Goal: Information Seeking & Learning: Compare options

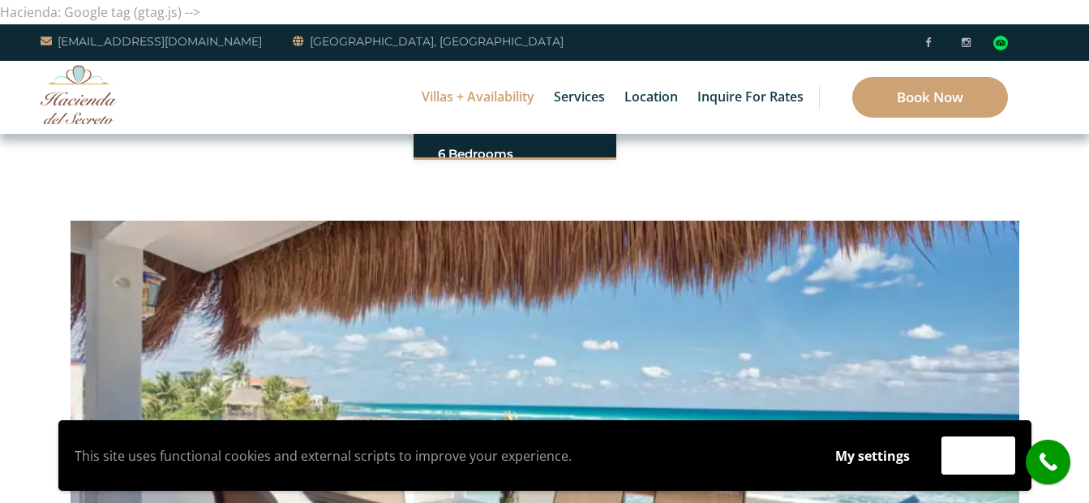
click at [466, 147] on link "6 Bedrooms" at bounding box center [515, 153] width 154 height 29
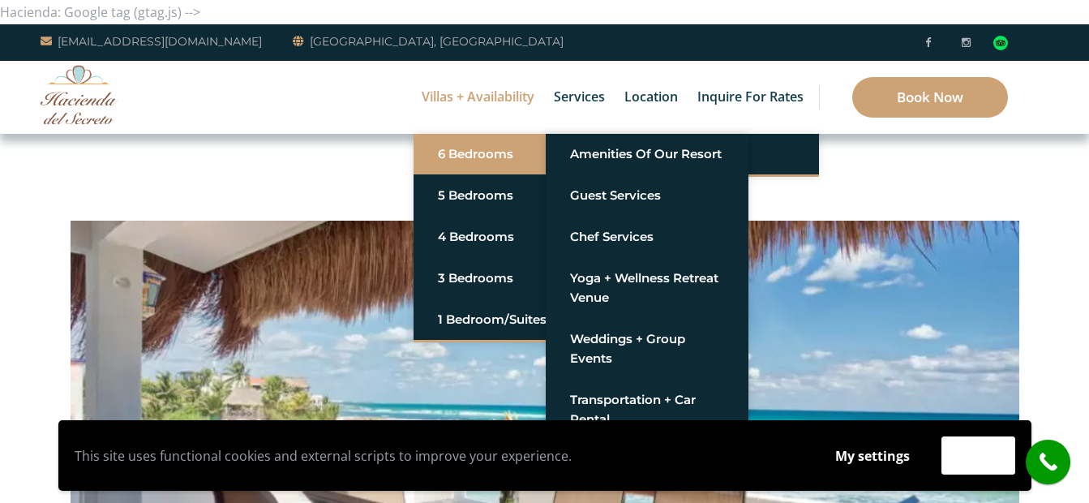
click at [520, 150] on link "6 Bedrooms" at bounding box center [515, 153] width 154 height 29
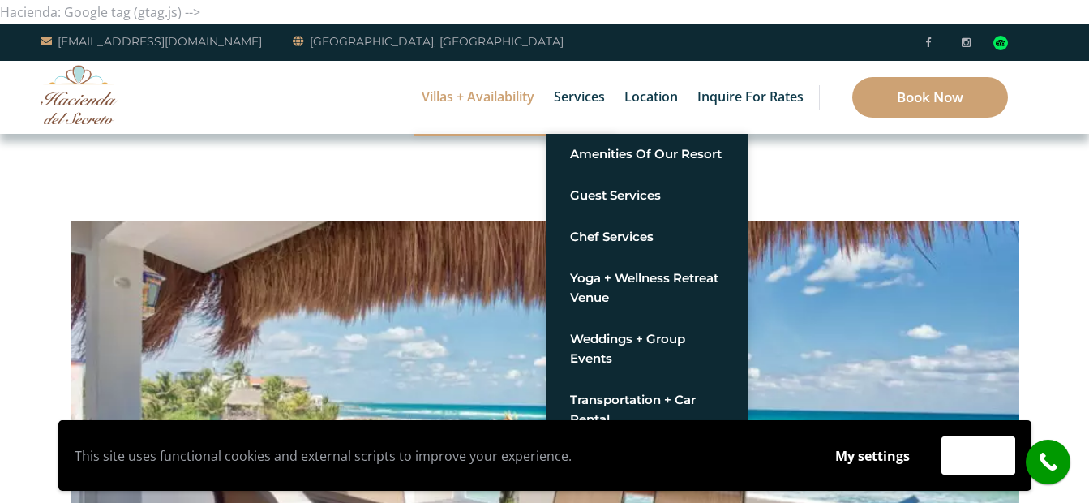
drag, startPoint x: 400, startPoint y: 105, endPoint x: 380, endPoint y: 96, distance: 21.8
click at [380, 96] on div "Villas + Availability 6 Bedrooms Casa del Secreto 5 Bedrooms Villa Sarita Villa…" at bounding box center [544, 97] width 1089 height 73
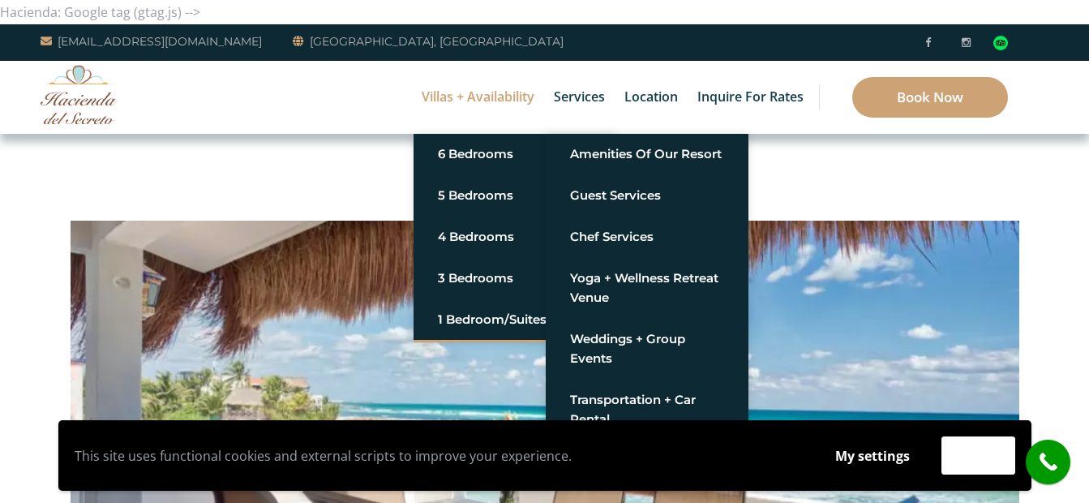
click at [441, 97] on link "Villas + Availability" at bounding box center [477, 97] width 129 height 73
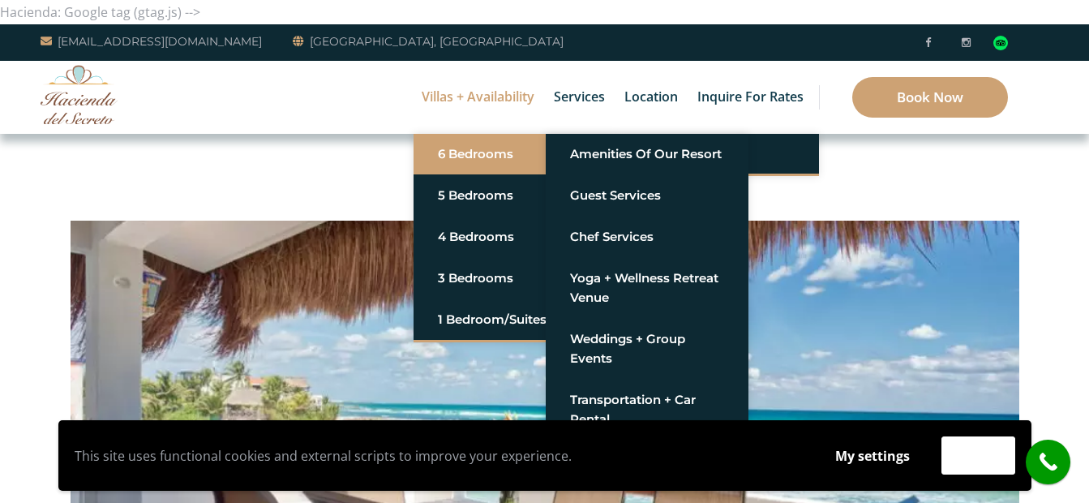
click at [458, 155] on link "6 Bedrooms" at bounding box center [515, 153] width 154 height 29
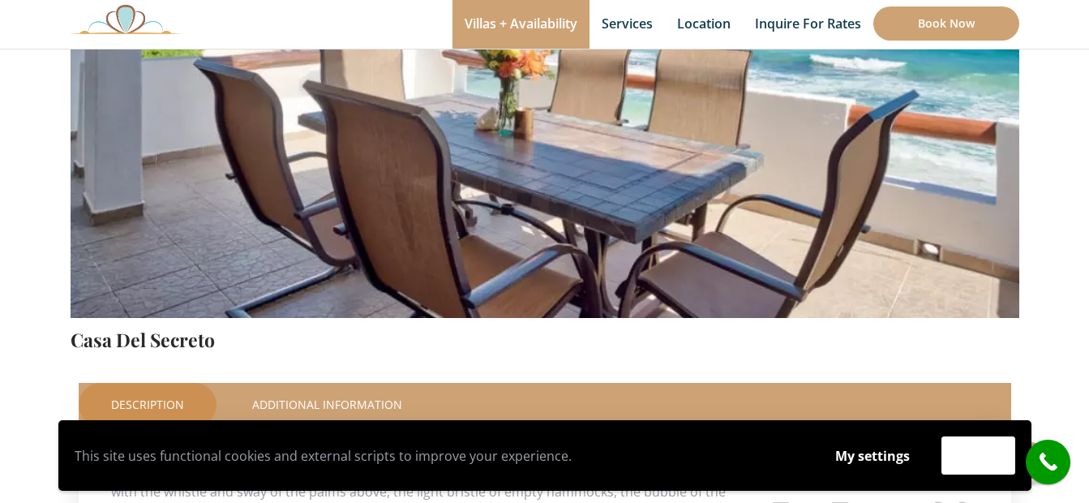
scroll to position [162, 0]
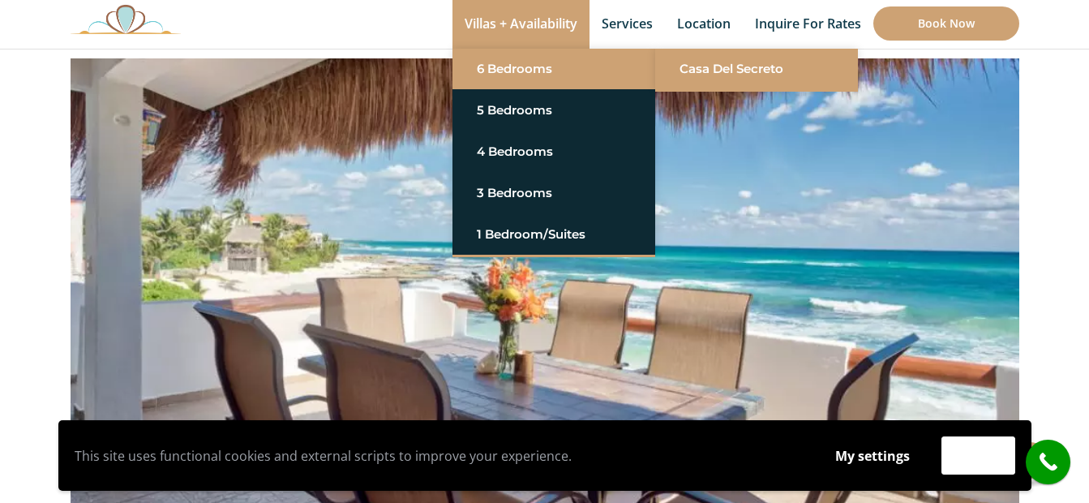
click at [699, 74] on link "Casa del Secreto" at bounding box center [756, 68] width 154 height 29
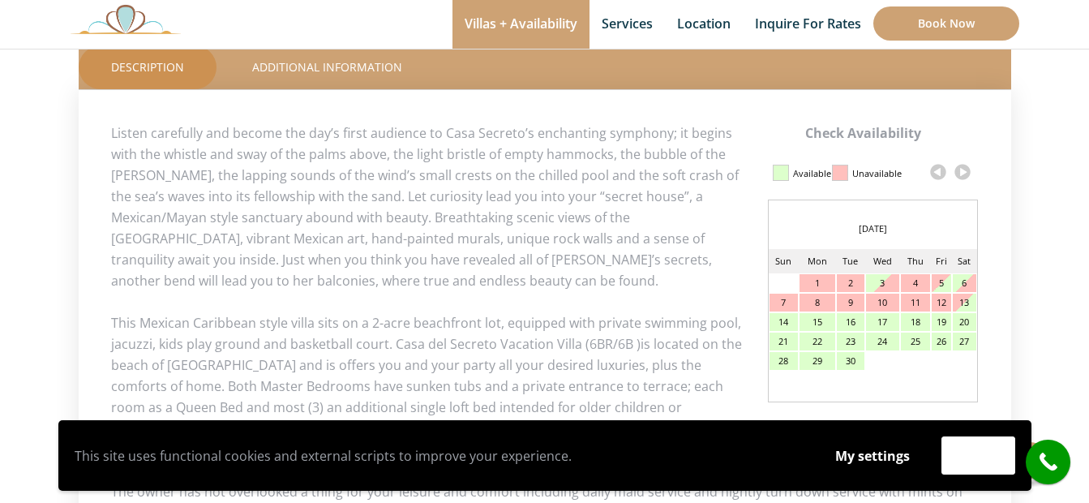
scroll to position [811, 0]
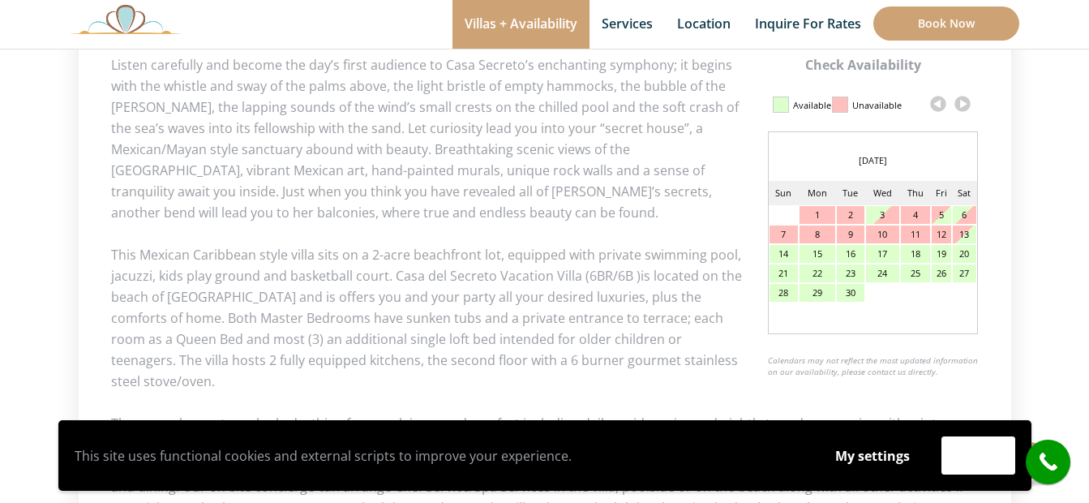
click at [968, 106] on link at bounding box center [962, 104] width 24 height 24
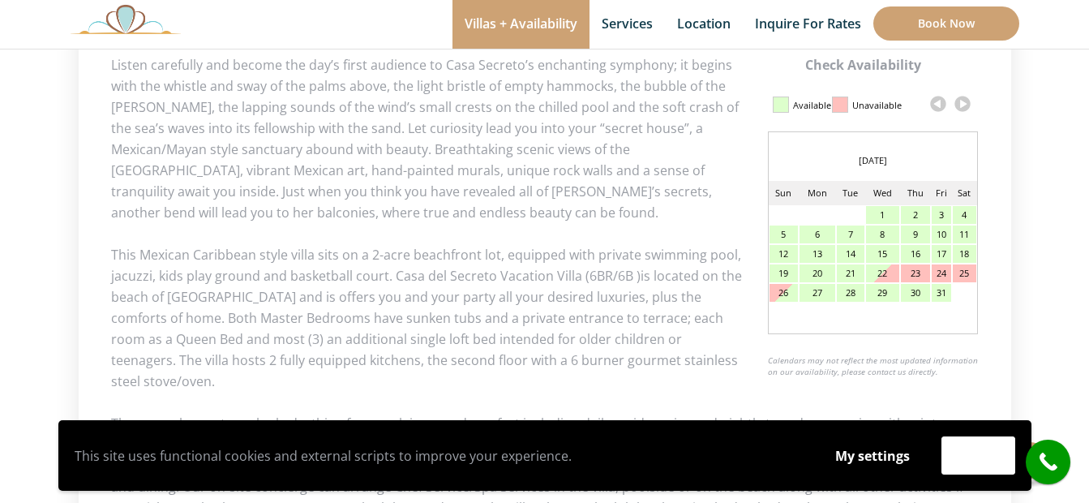
click at [968, 106] on link at bounding box center [962, 104] width 24 height 24
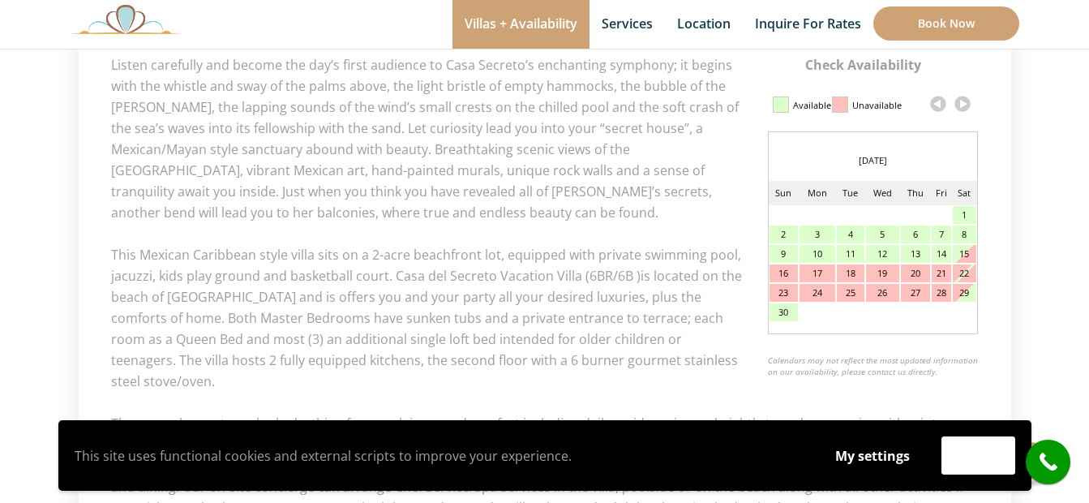
click at [968, 106] on link at bounding box center [962, 104] width 24 height 24
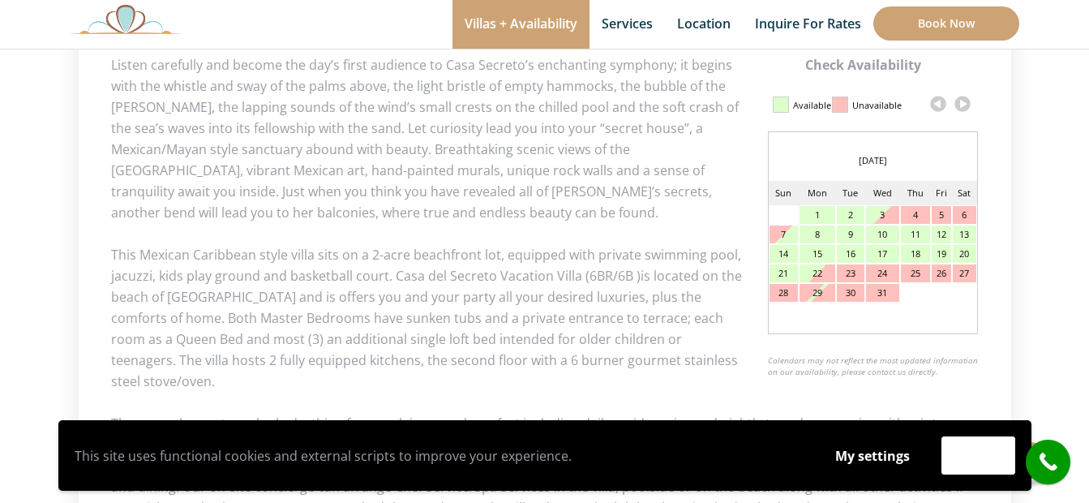
click at [968, 106] on link at bounding box center [962, 104] width 24 height 24
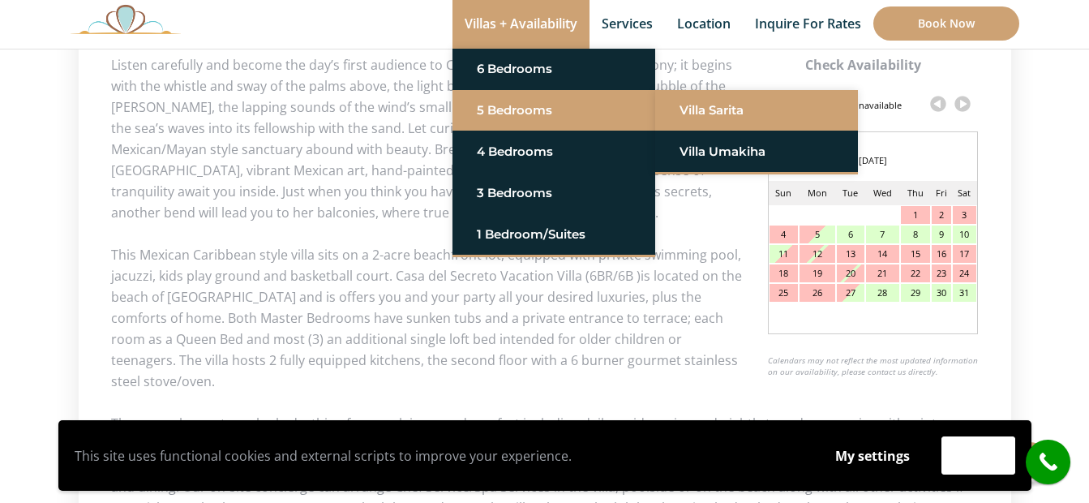
click at [699, 108] on link "Villa Sarita" at bounding box center [756, 110] width 154 height 29
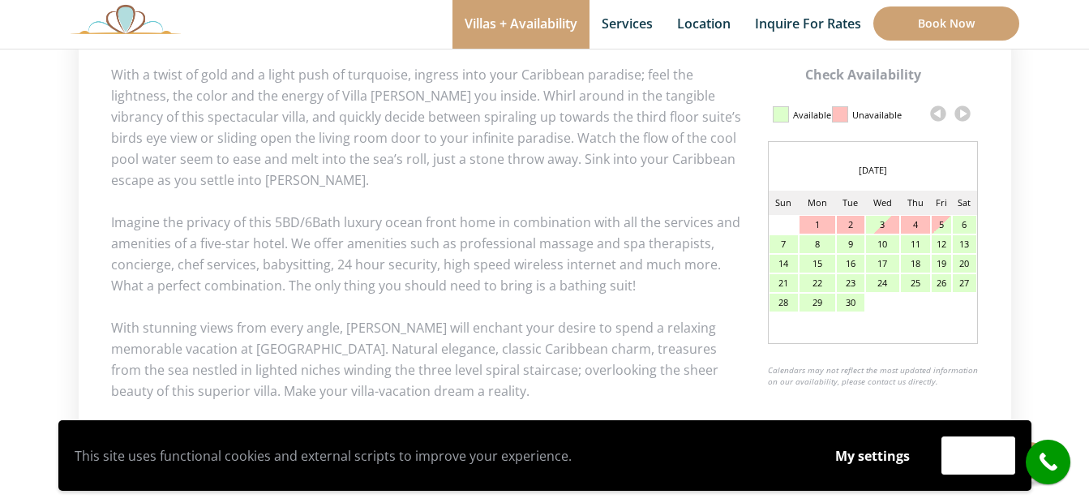
scroll to position [811, 0]
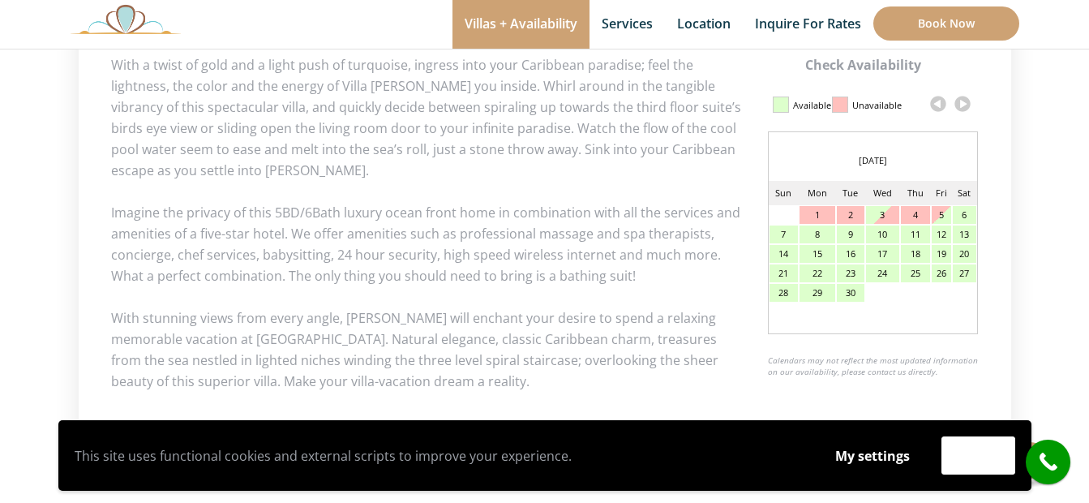
click at [963, 101] on link at bounding box center [962, 104] width 24 height 24
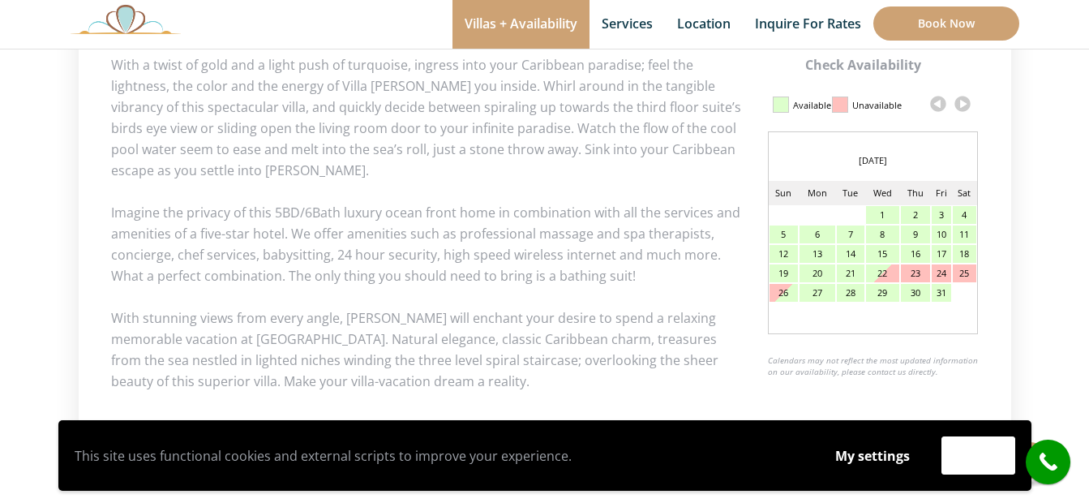
click at [963, 101] on link at bounding box center [962, 104] width 24 height 24
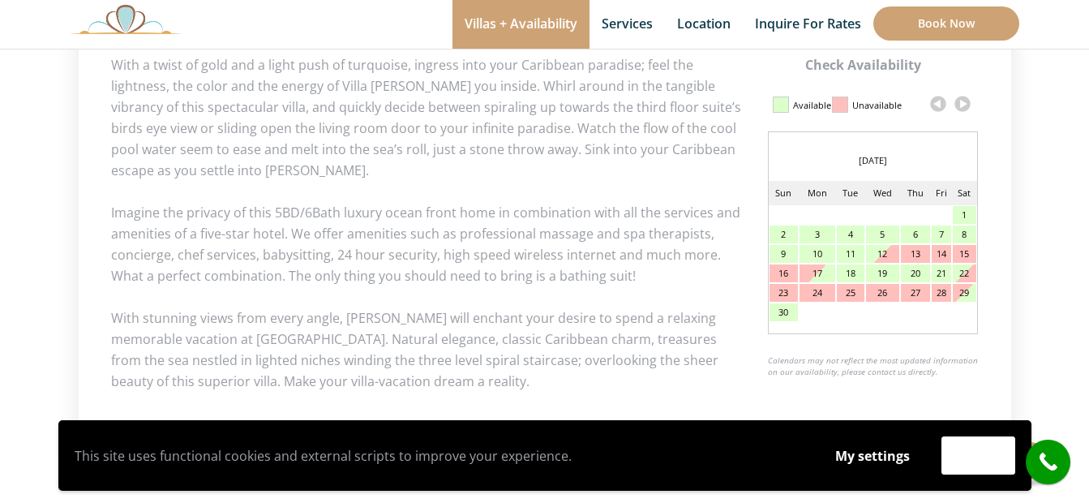
click at [963, 101] on link at bounding box center [962, 104] width 24 height 24
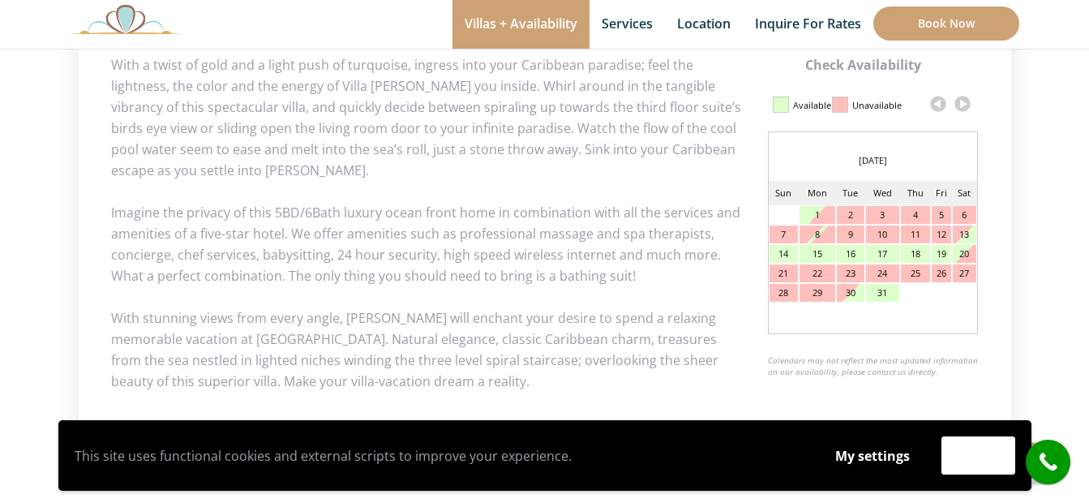
click at [963, 101] on link at bounding box center [962, 104] width 24 height 24
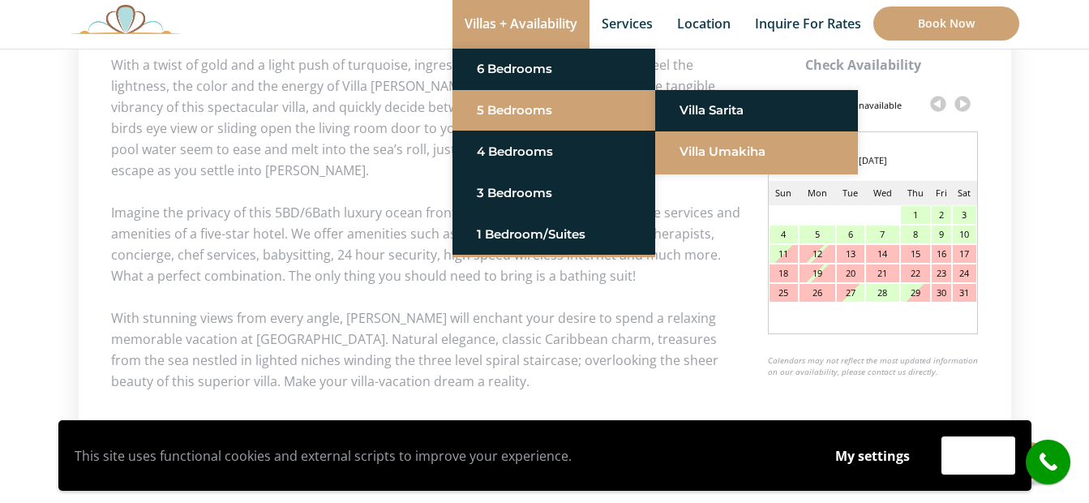
click at [705, 148] on link "Villa Umakiha" at bounding box center [756, 151] width 154 height 29
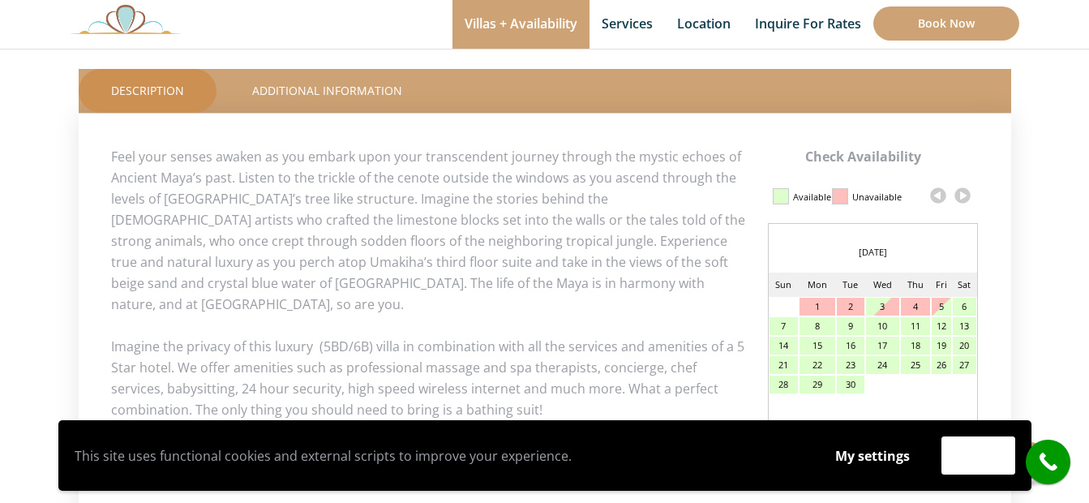
scroll to position [705, 0]
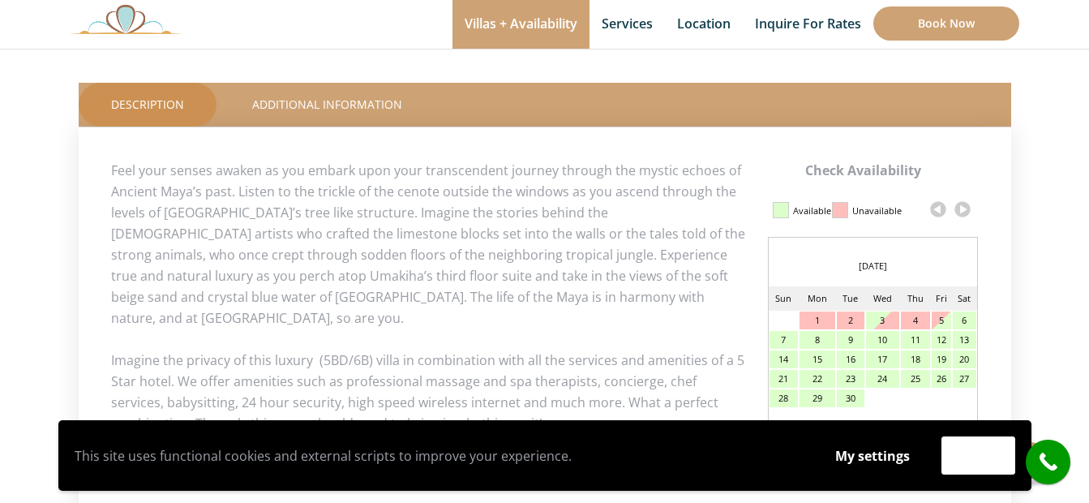
click at [964, 201] on link at bounding box center [962, 209] width 24 height 24
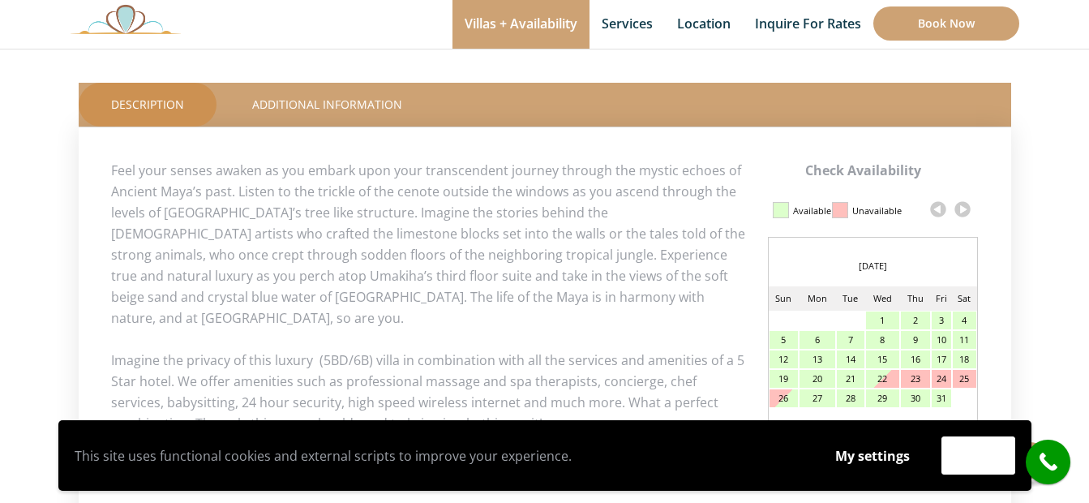
click at [963, 207] on link at bounding box center [962, 209] width 24 height 24
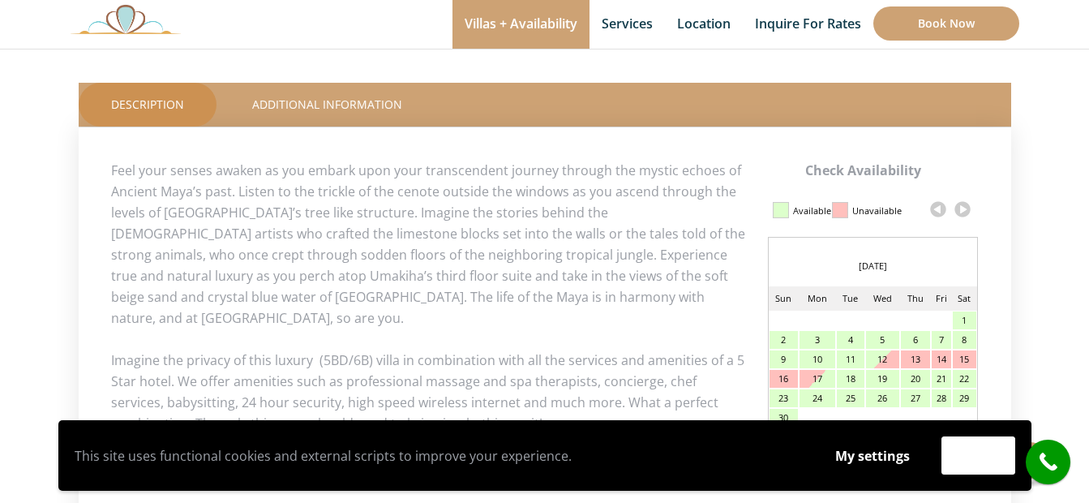
click at [963, 207] on link at bounding box center [962, 209] width 24 height 24
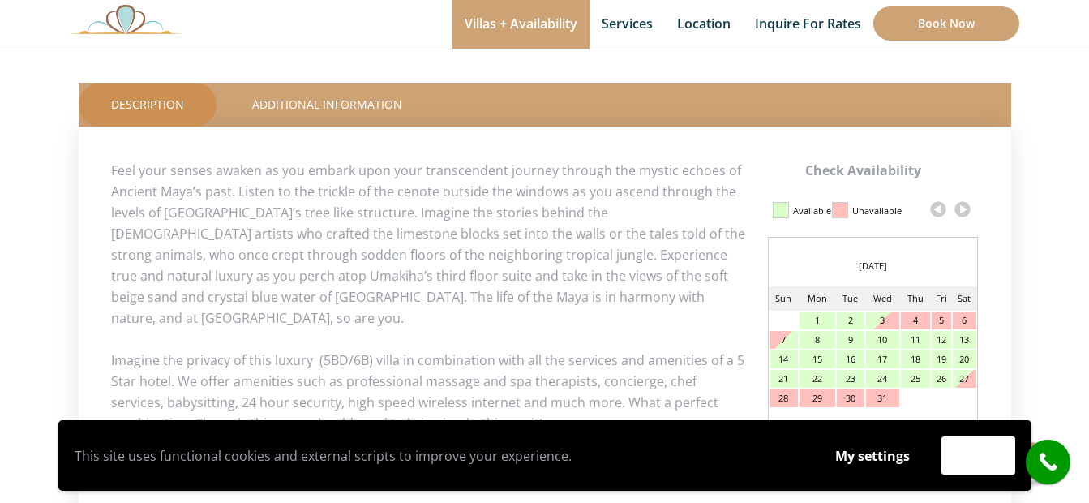
click at [963, 207] on link at bounding box center [962, 209] width 24 height 24
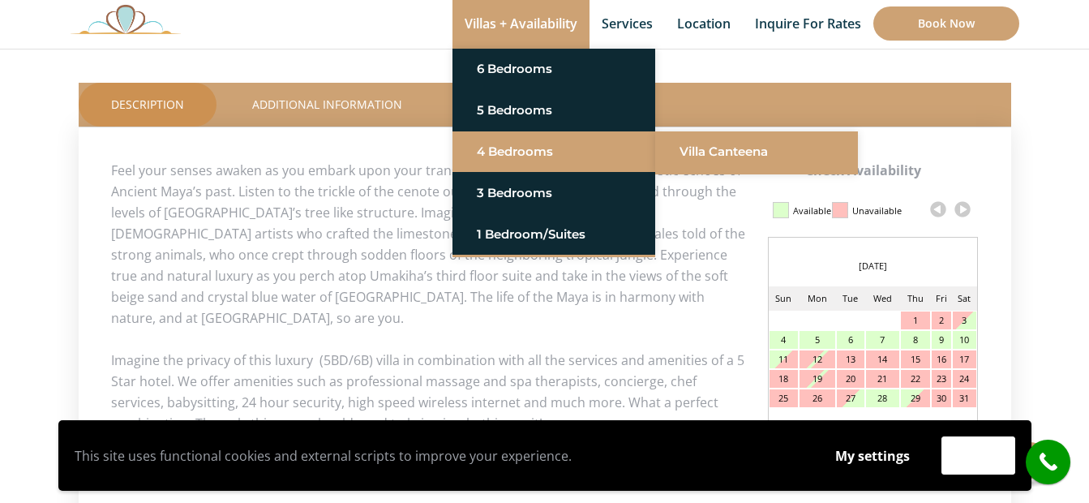
click at [701, 161] on link "Villa Canteena" at bounding box center [756, 151] width 154 height 29
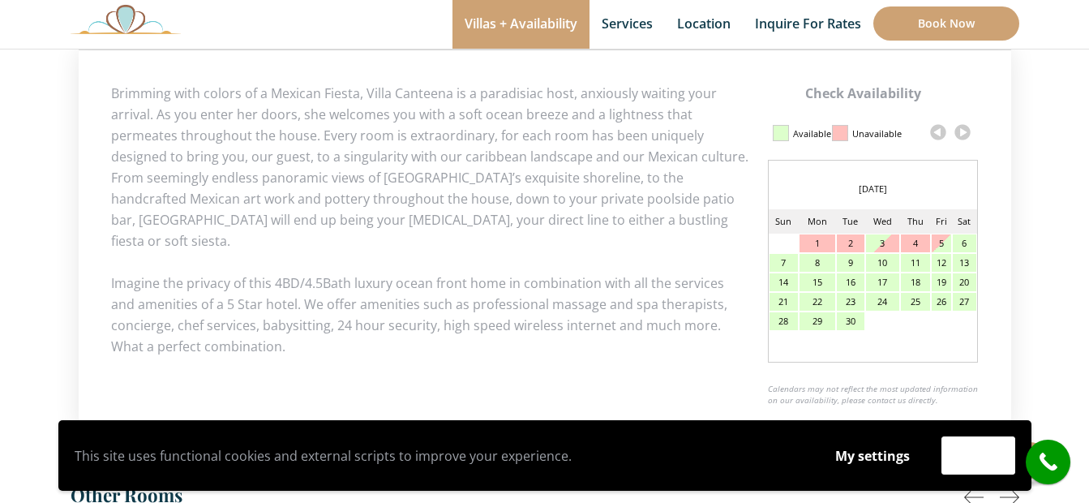
scroll to position [811, 0]
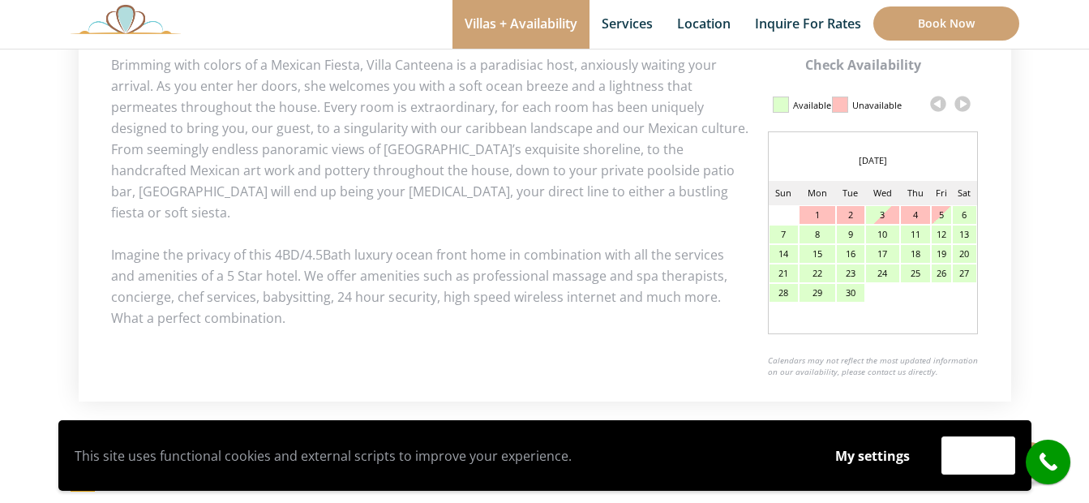
click at [965, 108] on link at bounding box center [962, 104] width 24 height 24
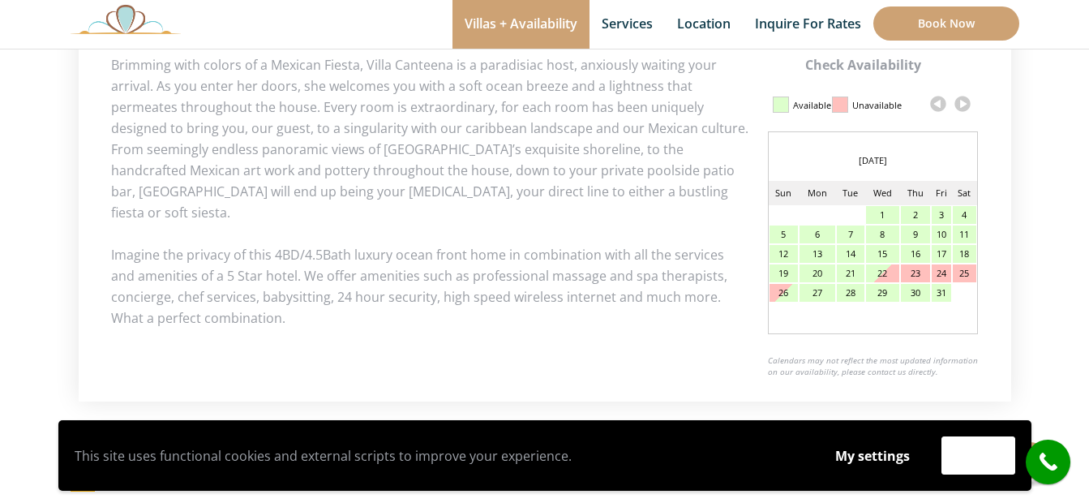
click at [965, 108] on link at bounding box center [962, 104] width 24 height 24
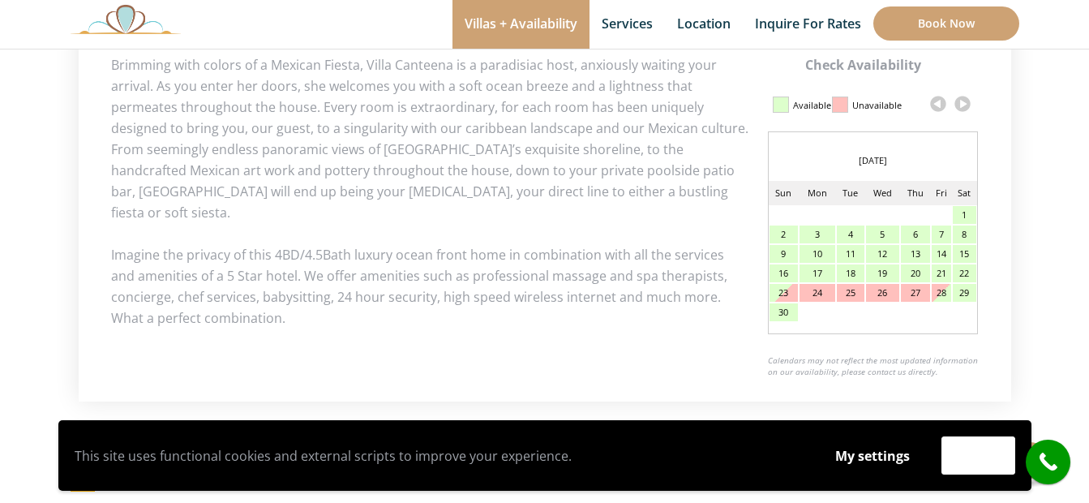
click at [965, 108] on link at bounding box center [962, 104] width 24 height 24
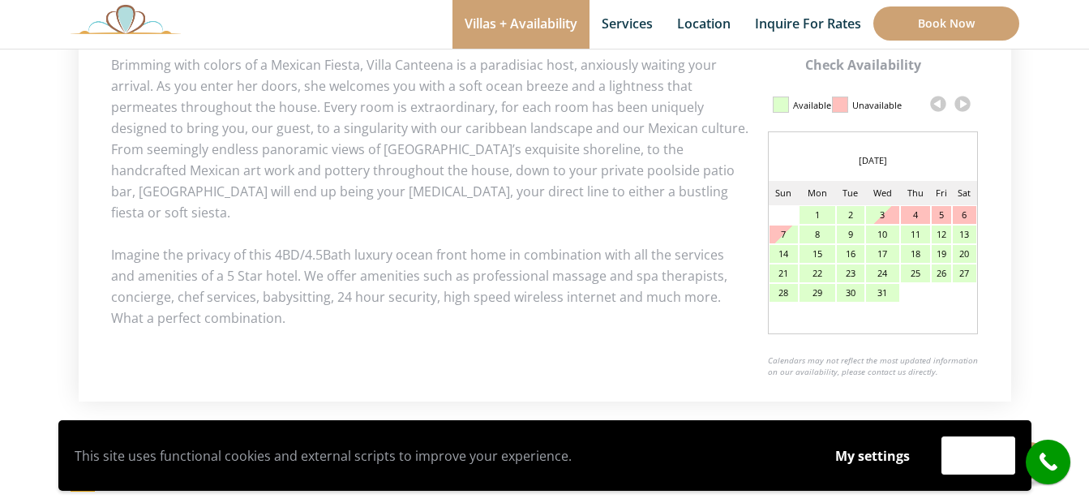
click at [965, 108] on link at bounding box center [962, 104] width 24 height 24
